Goal: Information Seeking & Learning: Learn about a topic

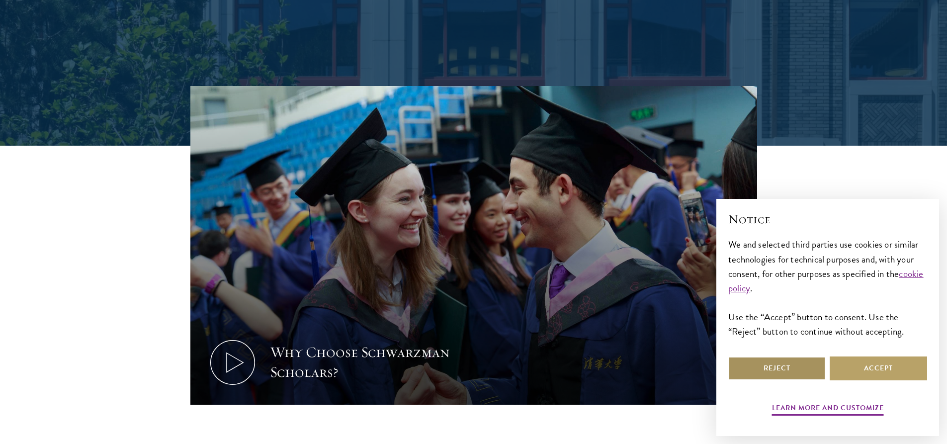
click at [781, 370] on button "Reject" at bounding box center [777, 369] width 97 height 24
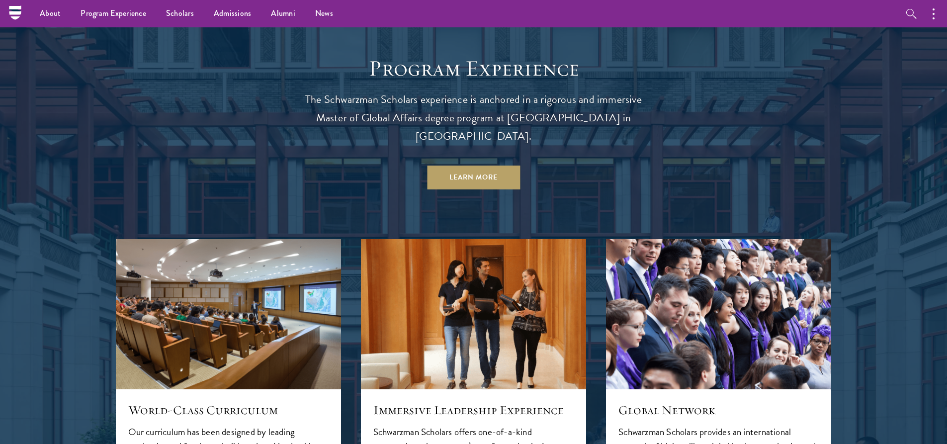
scroll to position [895, 0]
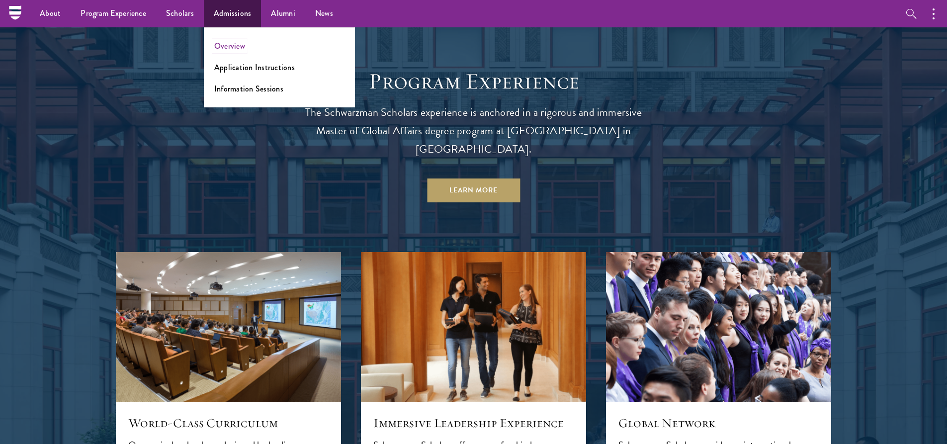
click at [233, 51] on link "Overview" at bounding box center [229, 45] width 31 height 11
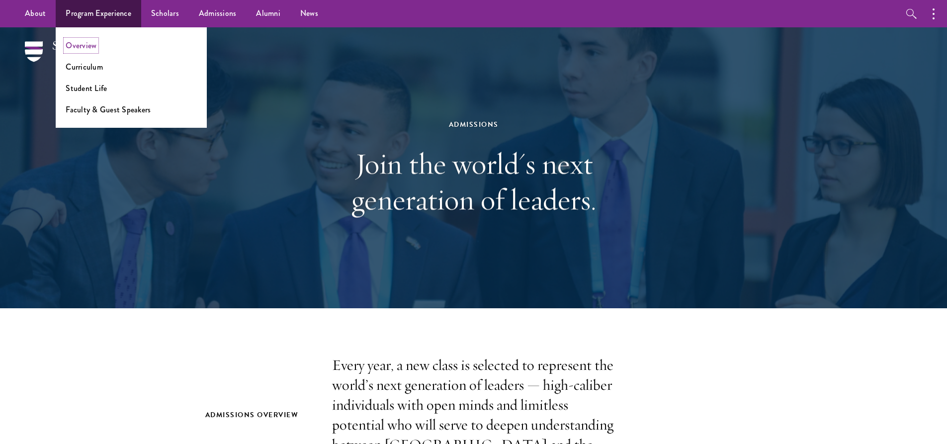
click at [90, 41] on link "Overview" at bounding box center [81, 45] width 31 height 11
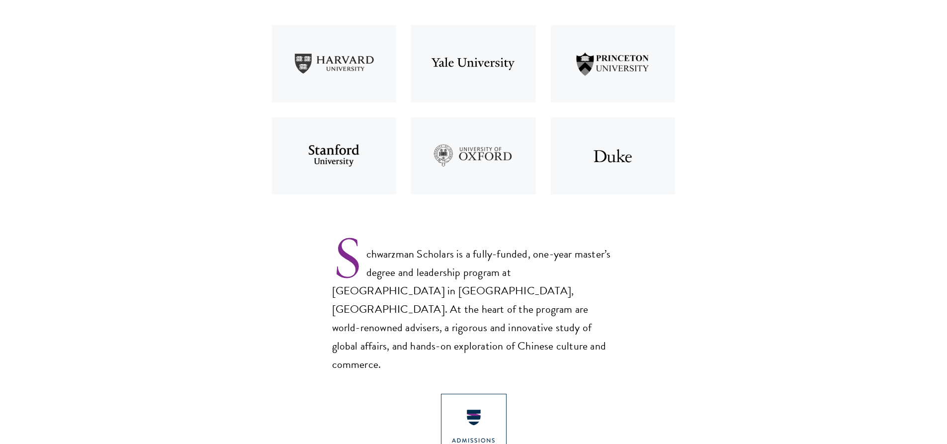
scroll to position [597, 0]
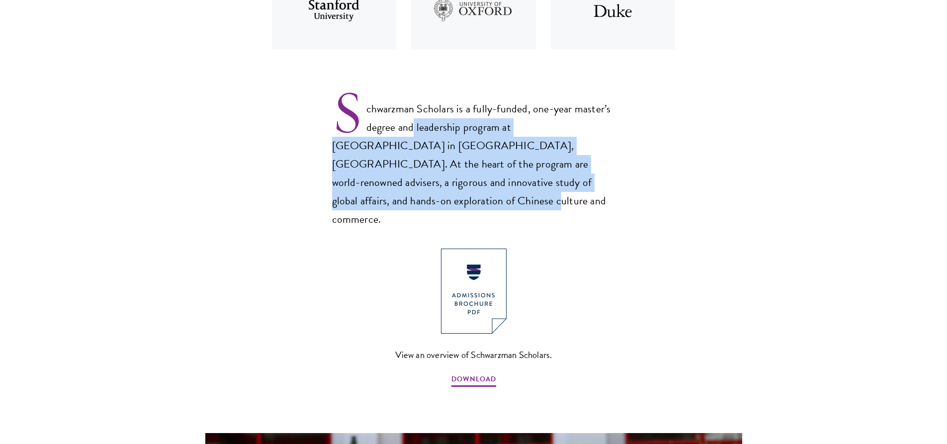
drag, startPoint x: 414, startPoint y: 128, endPoint x: 605, endPoint y: 184, distance: 198.3
click at [606, 184] on p "Schwarzman Scholars is a fully-funded, one-year master’s degree and leadership …" at bounding box center [473, 156] width 283 height 145
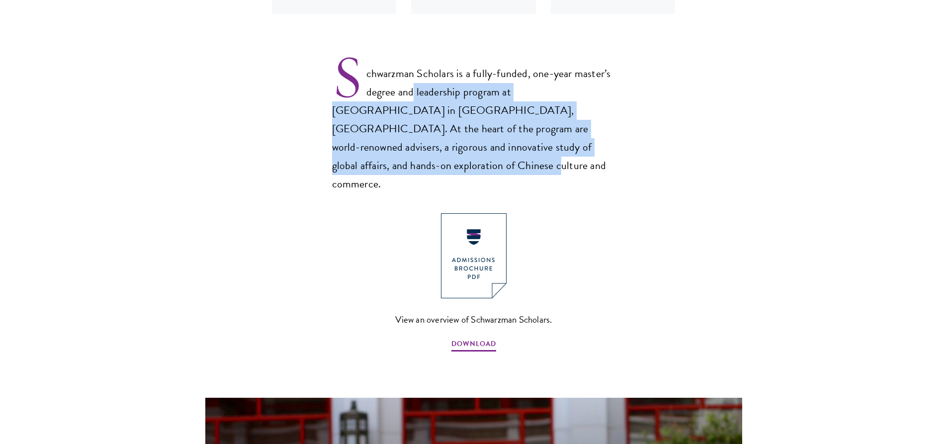
scroll to position [746, 0]
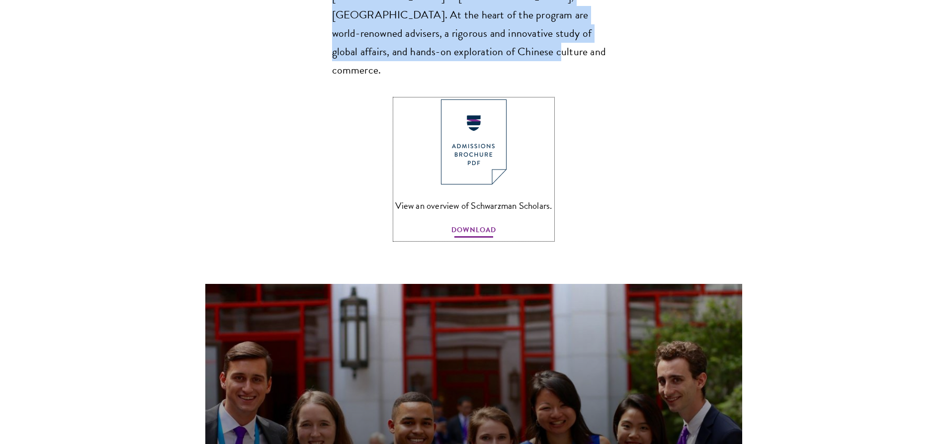
click at [480, 224] on span "DOWNLOAD" at bounding box center [474, 231] width 45 height 15
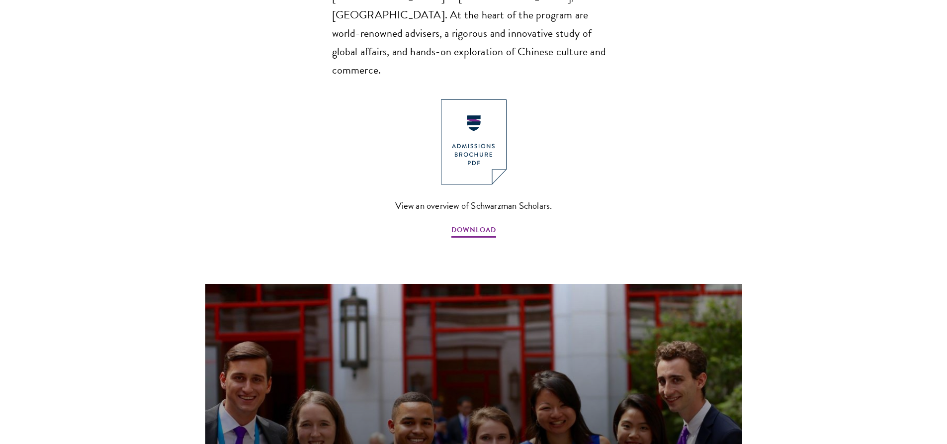
click at [640, 129] on section "Schwarzman Scholars Designed in collaboration with world-leading universities, …" at bounding box center [473, 99] width 947 height 979
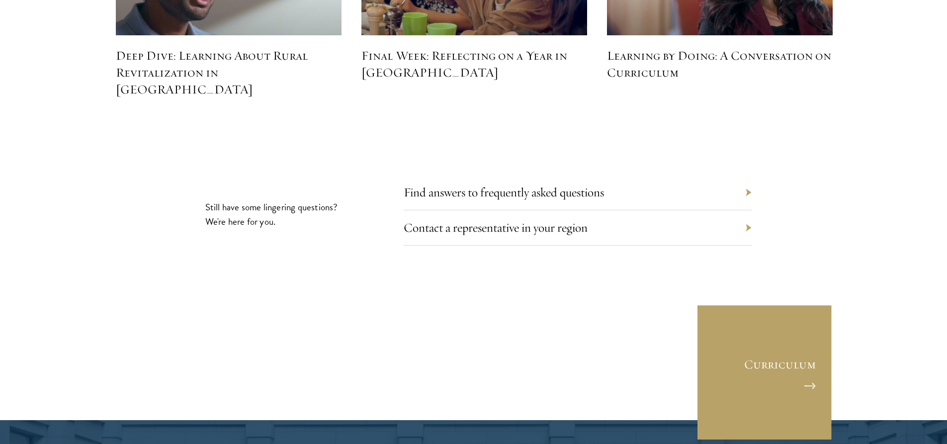
scroll to position [4675, 0]
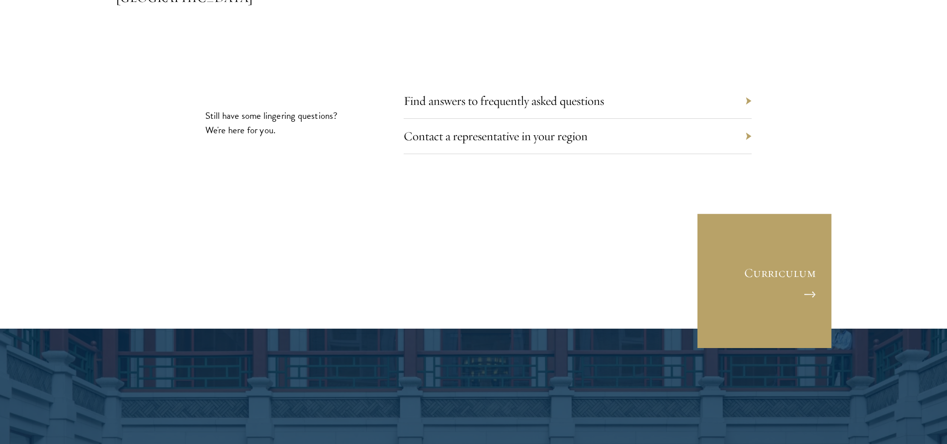
click at [740, 119] on div "Contact a representative in your region" at bounding box center [578, 136] width 348 height 35
click at [748, 119] on div "Contact a representative in your region" at bounding box center [578, 136] width 348 height 35
click at [752, 91] on section "Still have some lingering questions? We're here for you. Find answers to freque…" at bounding box center [473, 180] width 947 height 178
click at [746, 119] on div "Contact a representative in your region" at bounding box center [578, 136] width 348 height 35
click at [599, 119] on div "Contact a representative in your region" at bounding box center [578, 136] width 348 height 35
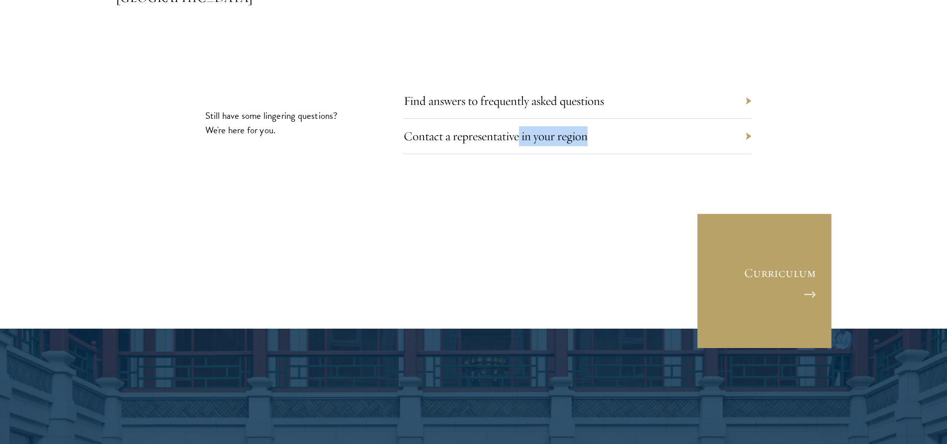
drag, startPoint x: 528, startPoint y: 104, endPoint x: 576, endPoint y: 197, distance: 104.6
click at [532, 131] on section "Still have some lingering questions? We're here for you. Find answers to freque…" at bounding box center [473, 180] width 947 height 178
click at [490, 128] on link "Contact a representative in your region" at bounding box center [503, 135] width 184 height 15
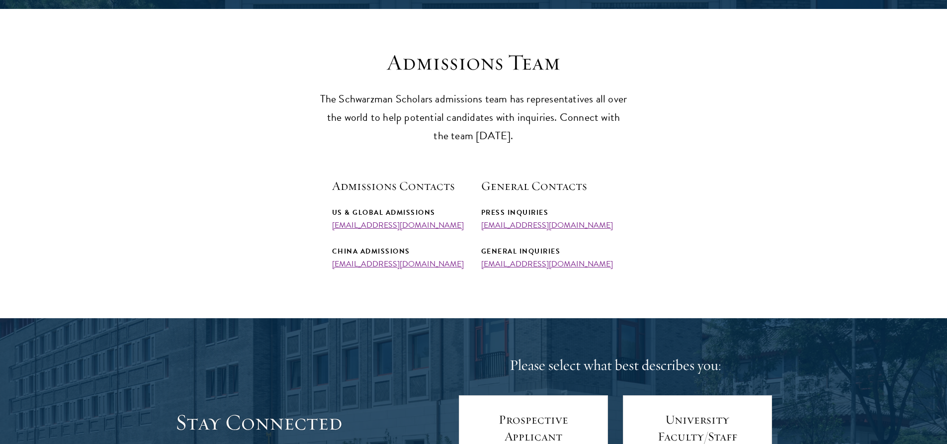
scroll to position [249, 0]
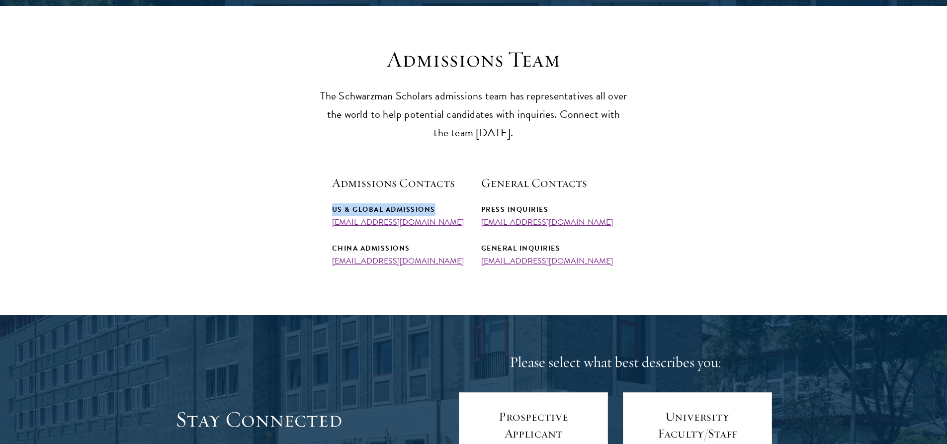
drag, startPoint x: 448, startPoint y: 207, endPoint x: 321, endPoint y: 207, distance: 126.3
click at [321, 207] on section "Admissions Team The Schwarzman Scholars admissions team has representatives all…" at bounding box center [473, 156] width 947 height 220
click at [327, 187] on section "Admissions Team The Schwarzman Scholars admissions team has representatives all…" at bounding box center [473, 156] width 947 height 220
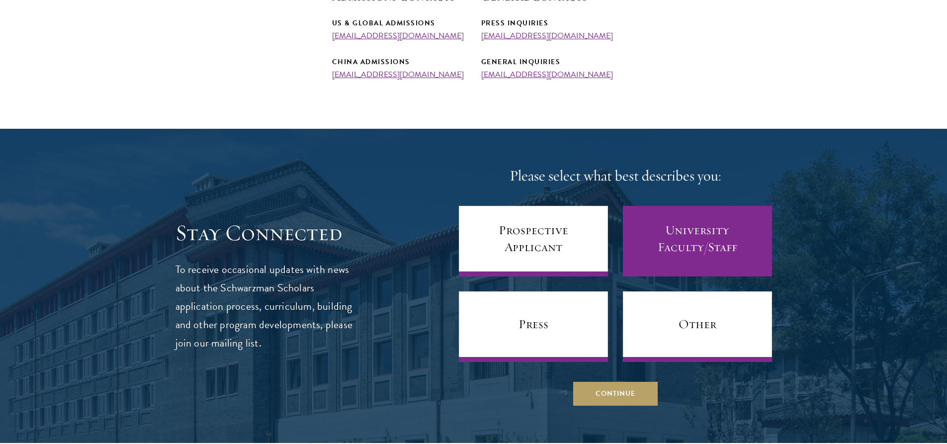
scroll to position [448, 0]
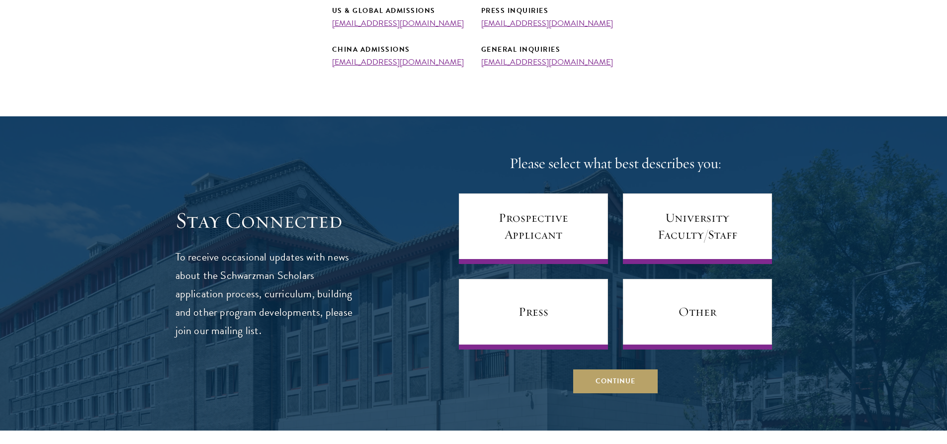
drag, startPoint x: 659, startPoint y: 216, endPoint x: 506, endPoint y: 165, distance: 161.2
click at [506, 165] on h4 "Please select what best describes you:" at bounding box center [615, 164] width 313 height 20
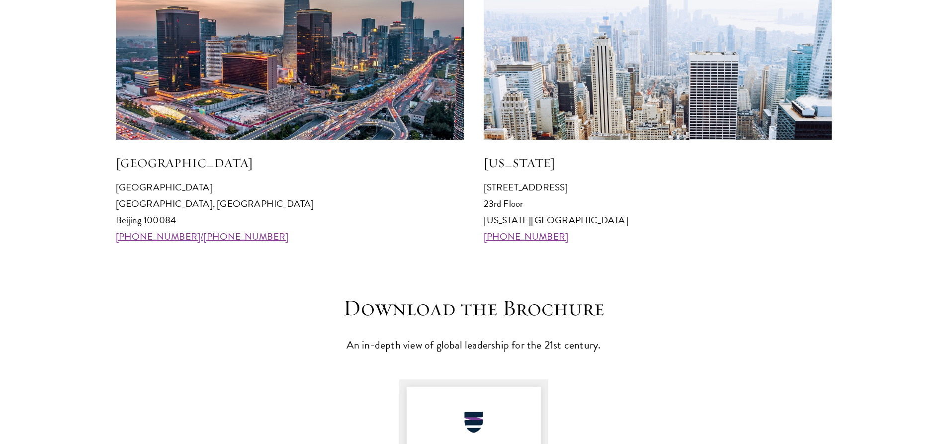
scroll to position [1044, 0]
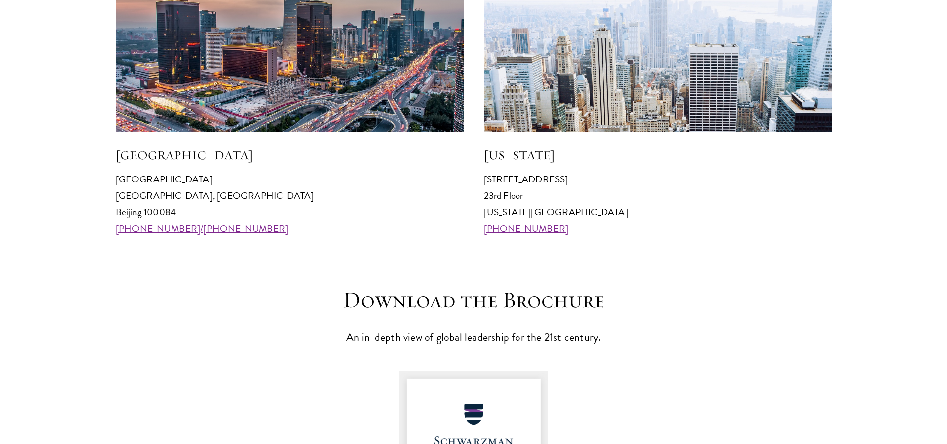
drag, startPoint x: 583, startPoint y: 184, endPoint x: 482, endPoint y: 182, distance: 101.5
click at [480, 182] on div "Beijing Schwarzman College Tsinghua University, Haidian District Beijing 100084…" at bounding box center [474, 84] width 716 height 306
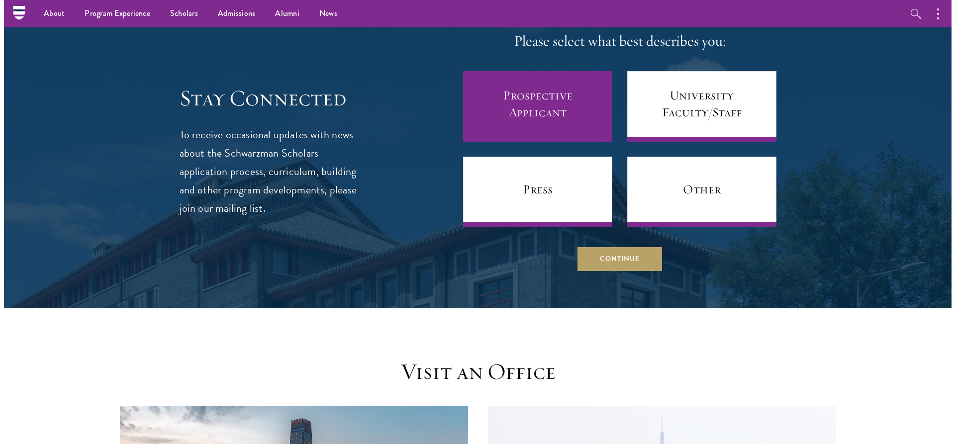
scroll to position [448, 0]
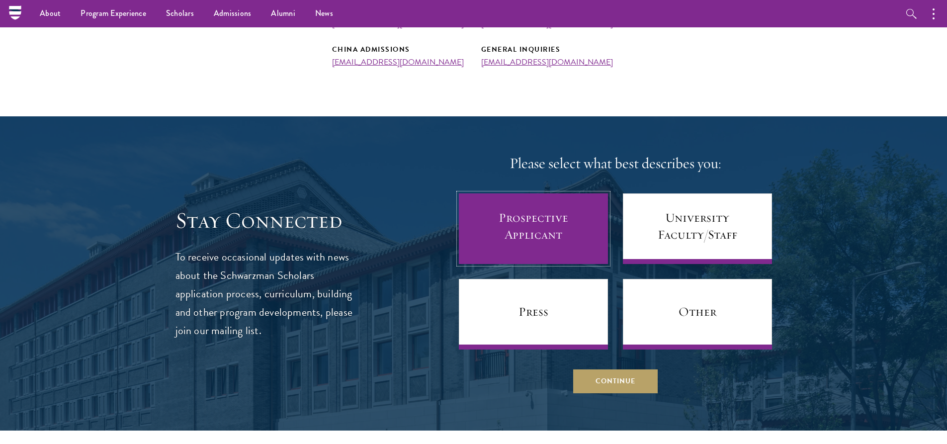
click at [556, 235] on link "Prospective Applicant" at bounding box center [533, 228] width 149 height 71
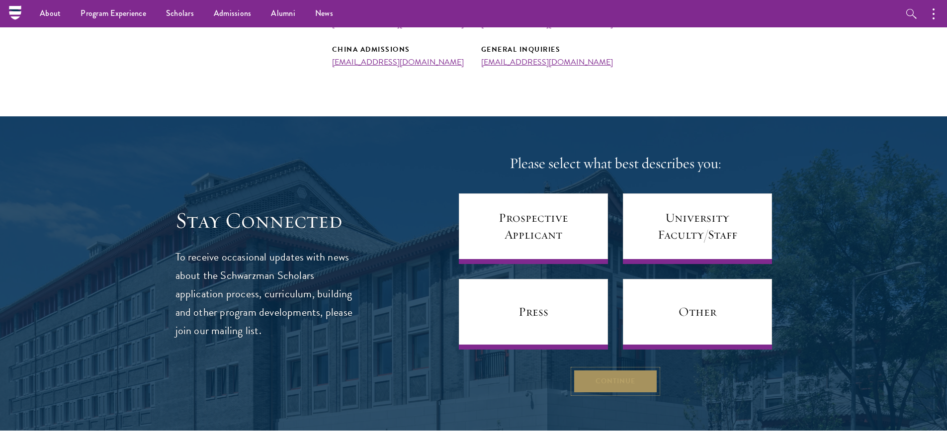
click at [615, 386] on button "Continue" at bounding box center [615, 382] width 85 height 24
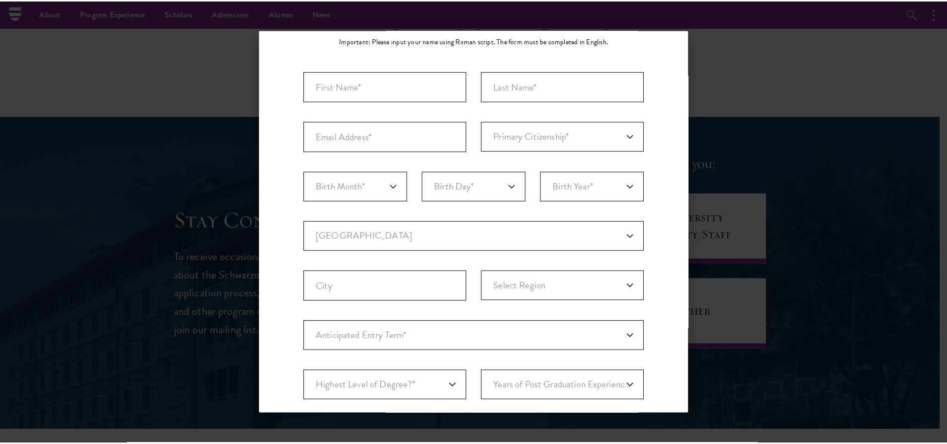
scroll to position [0, 0]
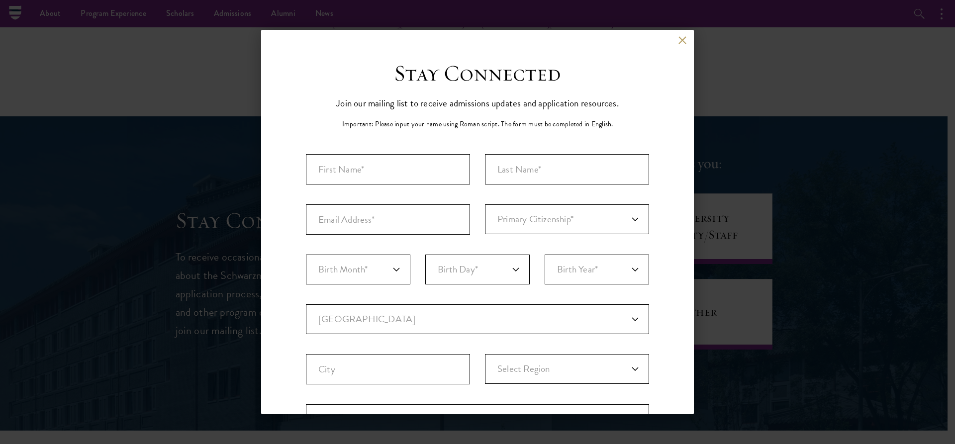
click at [679, 48] on div "Back" at bounding box center [477, 48] width 433 height 24
click at [675, 46] on div "Back" at bounding box center [477, 48] width 433 height 24
click at [678, 44] on button at bounding box center [682, 40] width 8 height 8
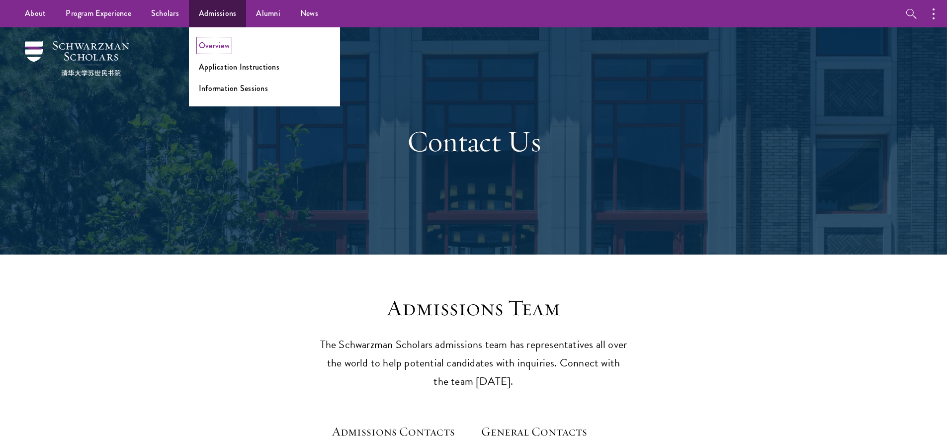
click at [210, 50] on link "Overview" at bounding box center [214, 45] width 31 height 11
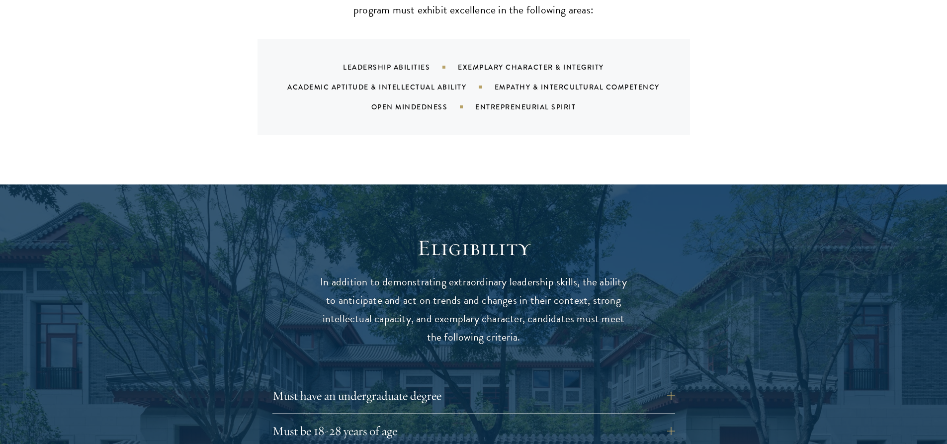
scroll to position [1293, 0]
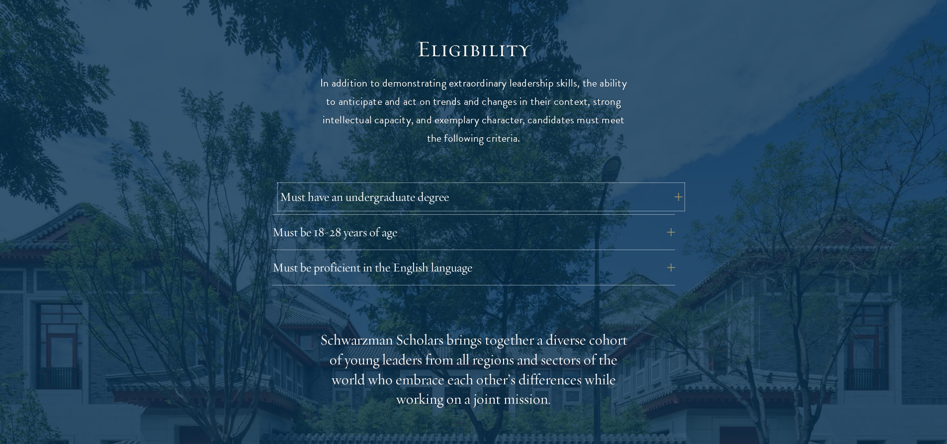
click at [401, 185] on button "Must have an undergraduate degree" at bounding box center [481, 197] width 403 height 24
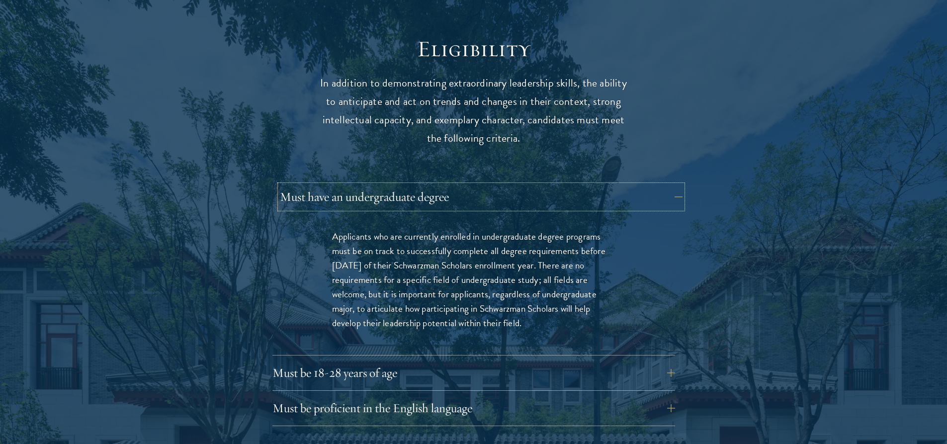
click at [426, 185] on button "Must have an undergraduate degree" at bounding box center [481, 197] width 403 height 24
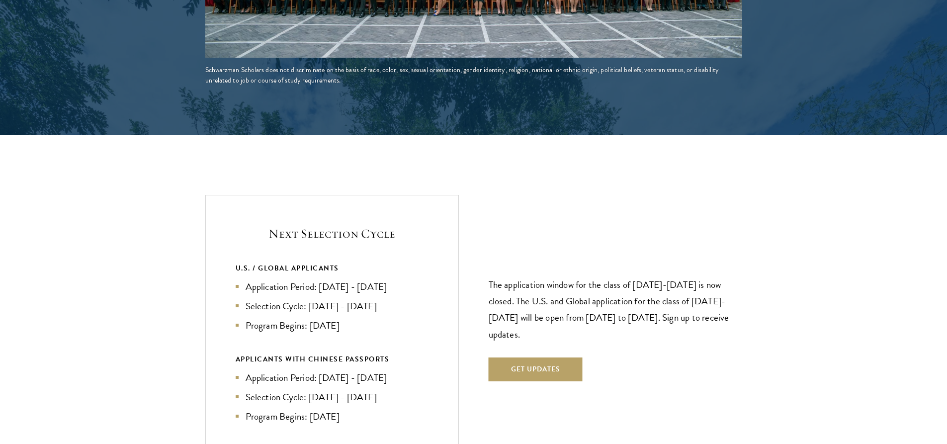
scroll to position [2039, 0]
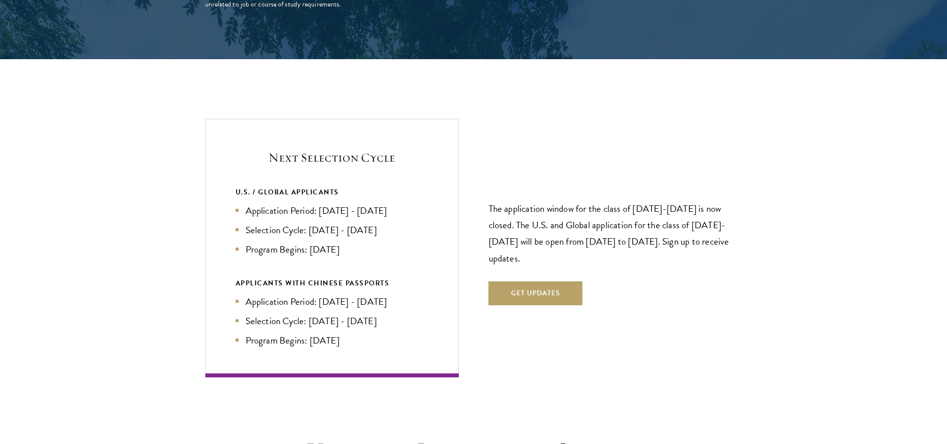
drag, startPoint x: 320, startPoint y: 193, endPoint x: 365, endPoint y: 226, distance: 55.4
click at [366, 225] on ul "Application Period: [DATE] - [DATE] Selection Cycle: [DATE] - [DATE] Program Be…" at bounding box center [332, 229] width 193 height 53
click at [364, 242] on li "Program Begins: [DATE]" at bounding box center [332, 249] width 193 height 14
drag, startPoint x: 356, startPoint y: 230, endPoint x: 310, endPoint y: 228, distance: 45.8
click at [310, 242] on li "Program Begins: [DATE]" at bounding box center [332, 249] width 193 height 14
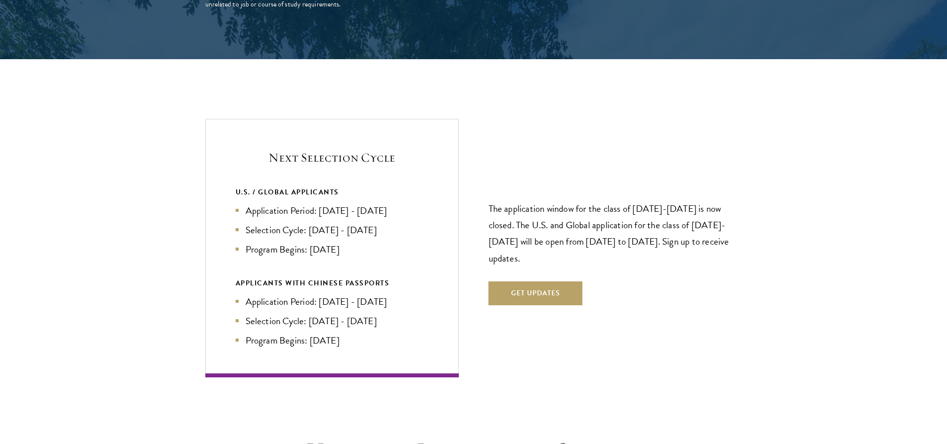
click at [458, 164] on div "Next Selection Cycle U.S. / GLOBAL APPLICANTS Application Period: [DATE] - [DAT…" at bounding box center [332, 248] width 254 height 258
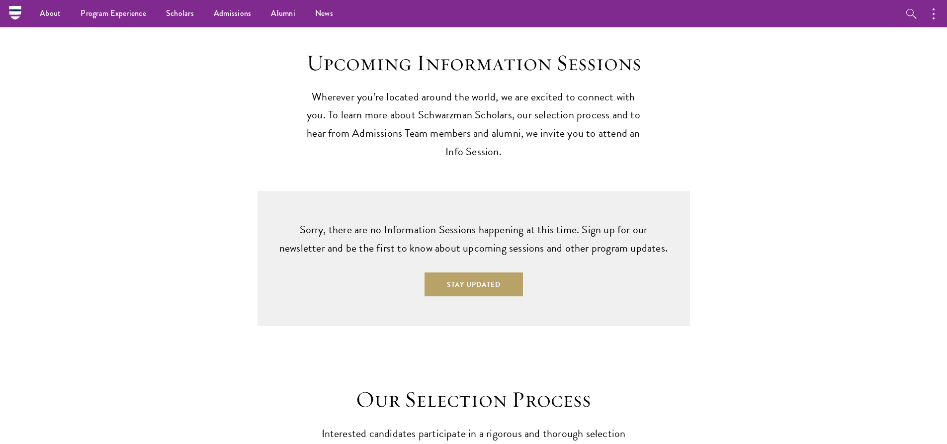
scroll to position [2337, 0]
